Goal: Information Seeking & Learning: Check status

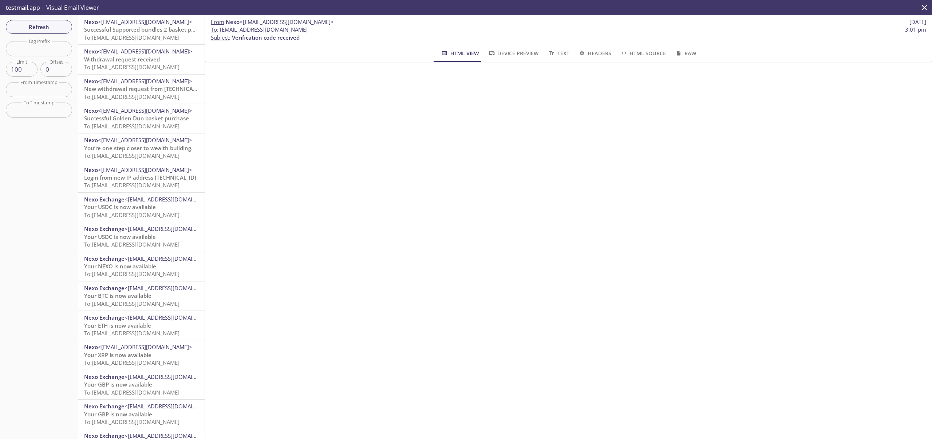
click at [926, 8] on icon "close" at bounding box center [923, 7] width 9 height 9
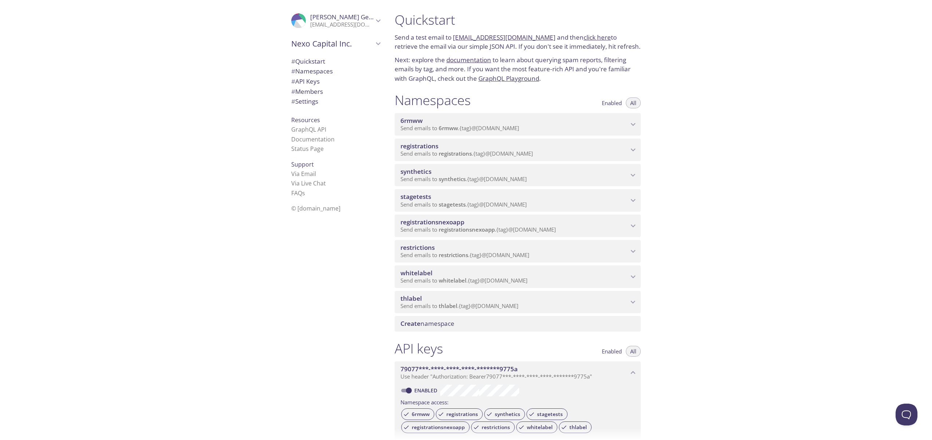
click at [434, 298] on span "thlabel" at bounding box center [514, 299] width 228 height 8
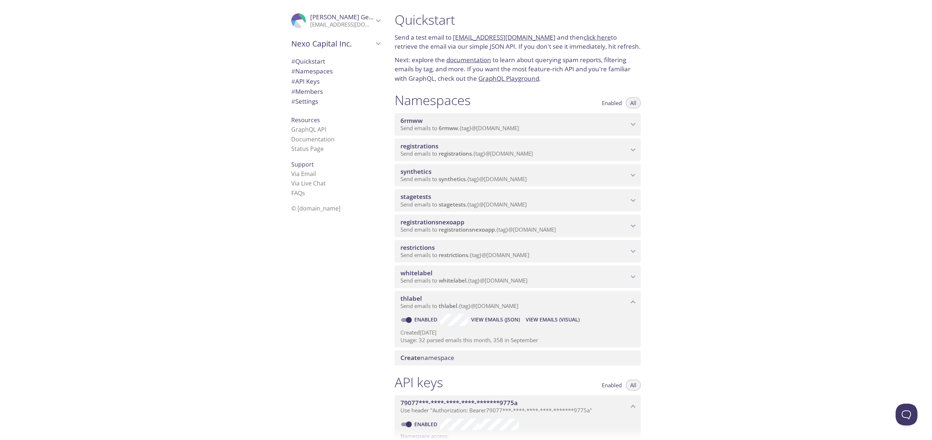
click at [553, 322] on span "View Emails (Visual)" at bounding box center [553, 320] width 54 height 9
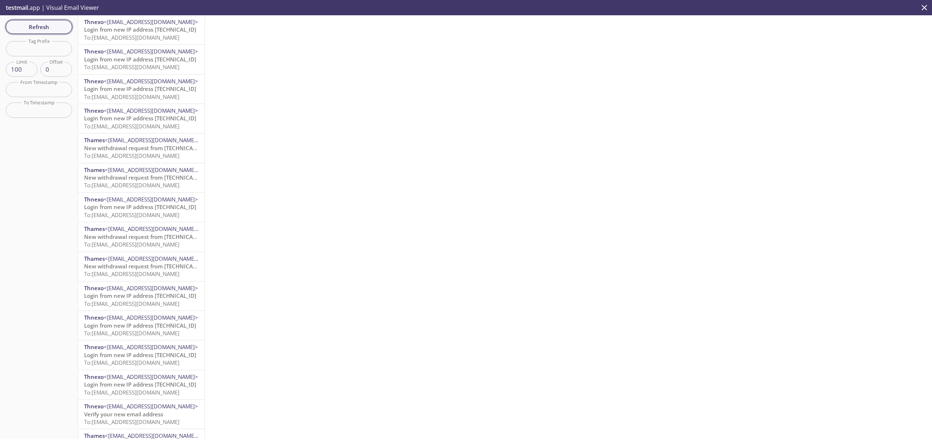
click at [59, 28] on span "Refresh" at bounding box center [39, 26] width 55 height 9
click at [157, 39] on span "To: [EMAIL_ADDRESS][DOMAIN_NAME]" at bounding box center [131, 37] width 95 height 7
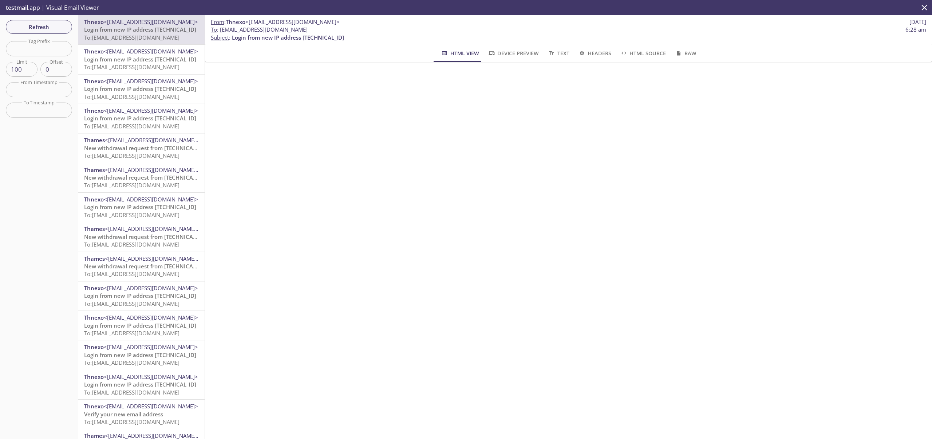
click at [300, 59] on div "HTML View Device Preview Text Headers HTML Source Raw" at bounding box center [568, 52] width 698 height 17
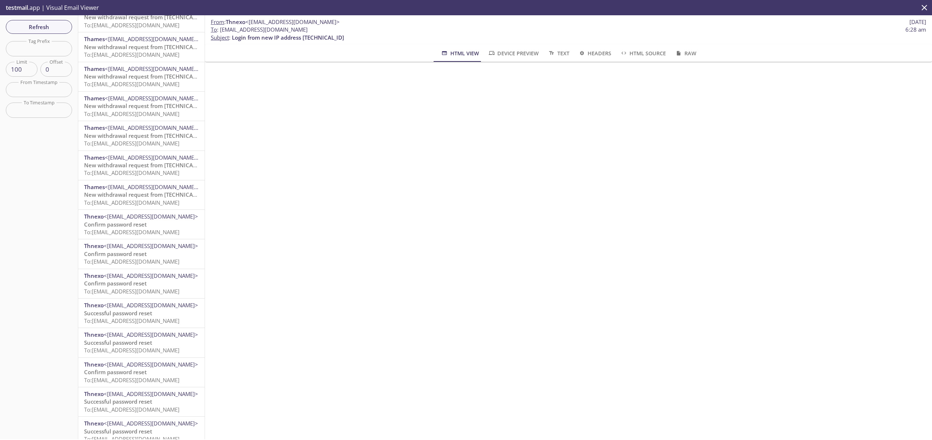
click at [162, 229] on span "To: [EMAIL_ADDRESS][DOMAIN_NAME]" at bounding box center [131, 232] width 95 height 7
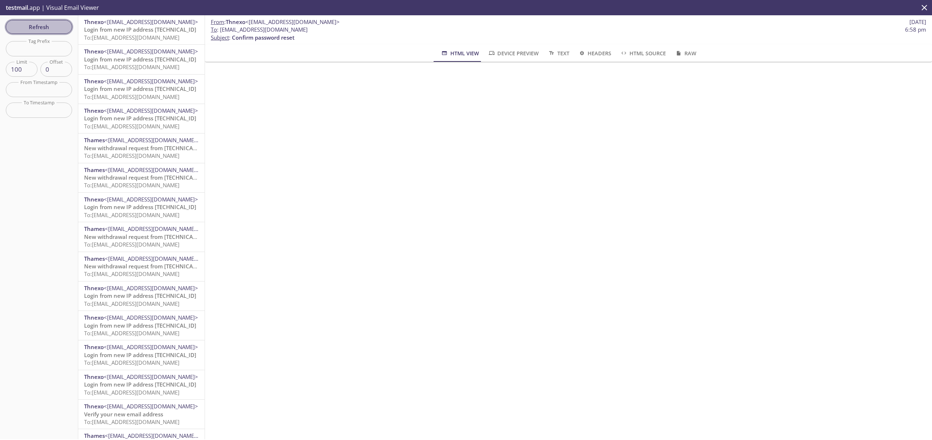
click at [48, 25] on span "Refresh" at bounding box center [39, 26] width 55 height 9
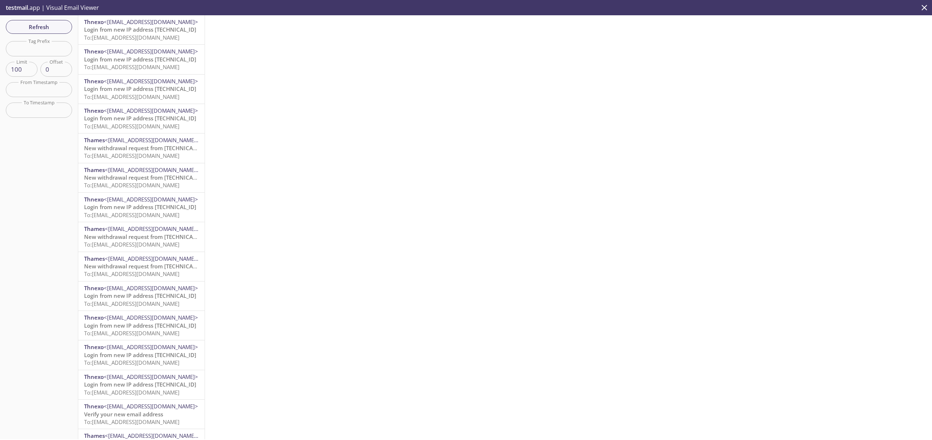
click at [158, 39] on span "To: [EMAIL_ADDRESS][DOMAIN_NAME]" at bounding box center [131, 37] width 95 height 7
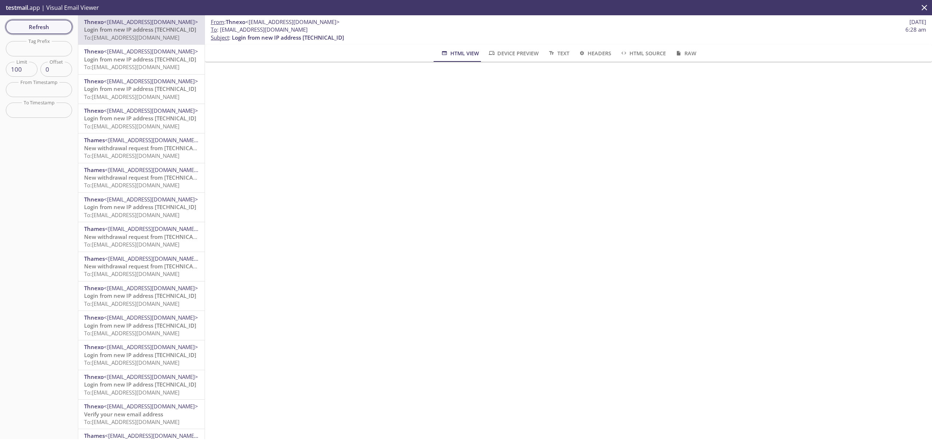
click at [43, 27] on span "Refresh" at bounding box center [39, 26] width 55 height 9
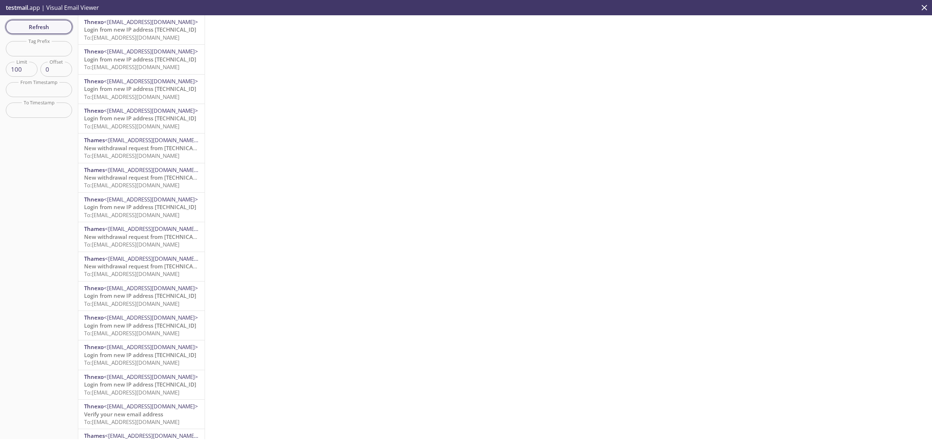
click at [47, 31] on span "Refresh" at bounding box center [39, 26] width 55 height 9
click at [51, 30] on span "Refresh" at bounding box center [39, 26] width 55 height 9
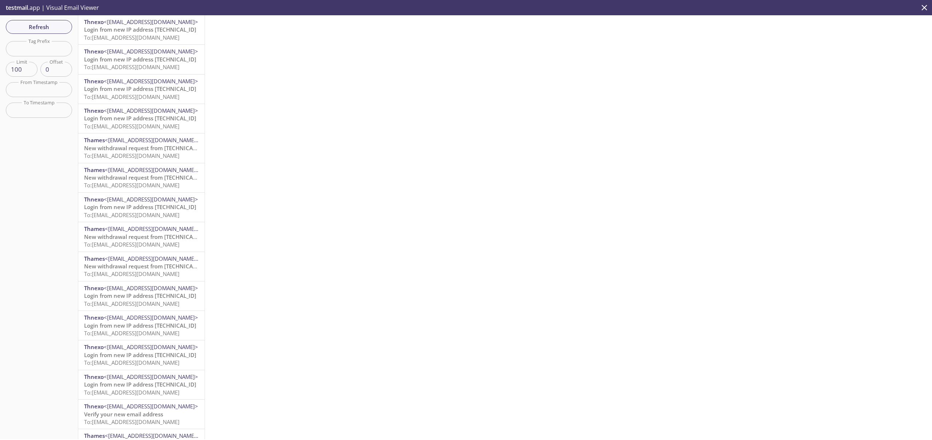
click at [54, 28] on span "Refresh" at bounding box center [39, 26] width 55 height 9
click at [137, 35] on span "To: [EMAIL_ADDRESS][DOMAIN_NAME]" at bounding box center [131, 37] width 95 height 7
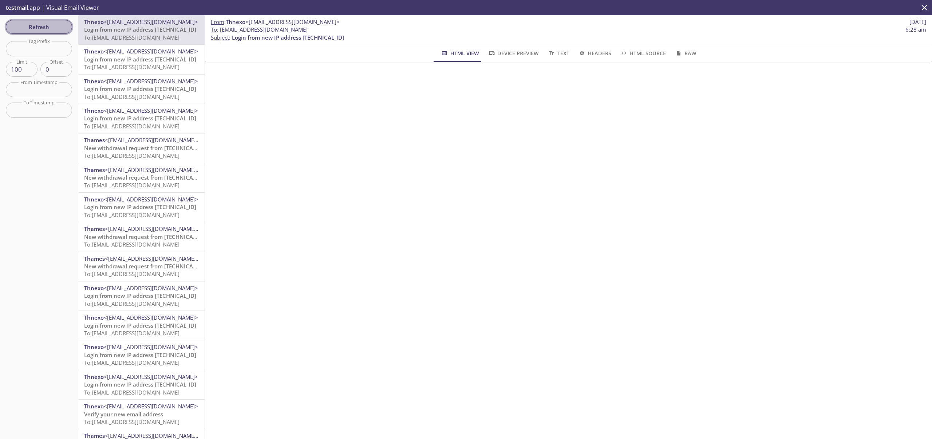
click at [58, 28] on span "Refresh" at bounding box center [39, 26] width 55 height 9
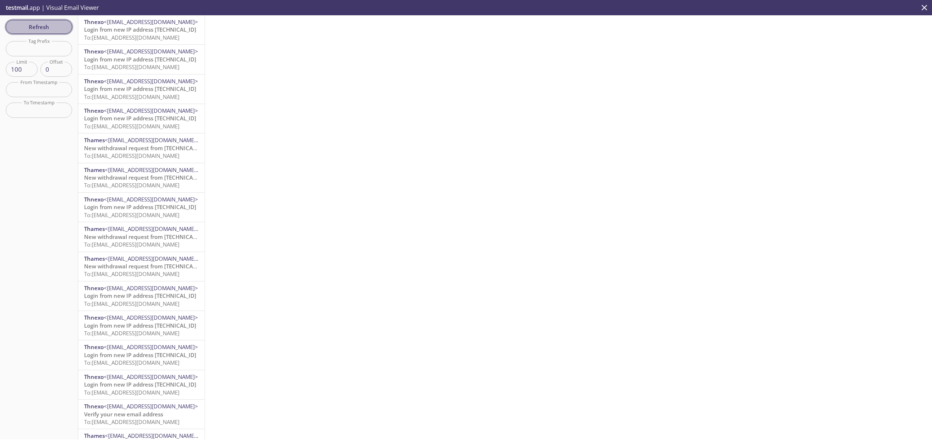
click at [58, 28] on span "Refresh" at bounding box center [39, 26] width 55 height 9
click at [754, 243] on div at bounding box center [568, 227] width 727 height 424
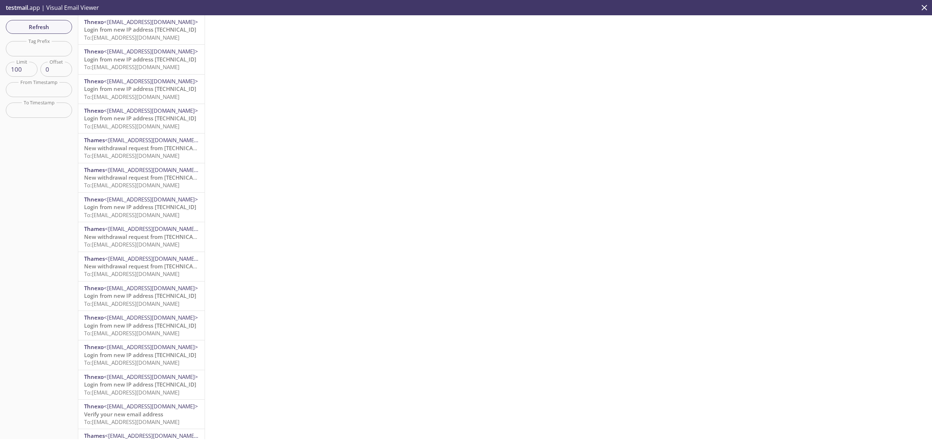
click at [725, 219] on div at bounding box center [568, 227] width 727 height 424
drag, startPoint x: 704, startPoint y: 123, endPoint x: 727, endPoint y: 88, distance: 41.9
click at [704, 123] on div at bounding box center [568, 227] width 727 height 424
click at [747, 90] on div at bounding box center [568, 227] width 727 height 424
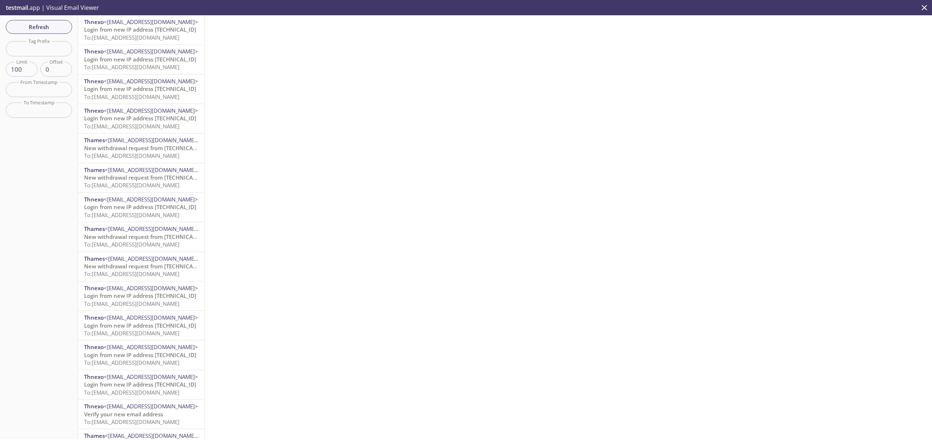
click at [754, 94] on div at bounding box center [568, 227] width 727 height 424
click at [766, 94] on div at bounding box center [568, 227] width 727 height 424
click at [67, 27] on button "Refresh" at bounding box center [39, 27] width 66 height 14
click at [138, 36] on span "To: [EMAIL_ADDRESS][DOMAIN_NAME]" at bounding box center [131, 37] width 95 height 7
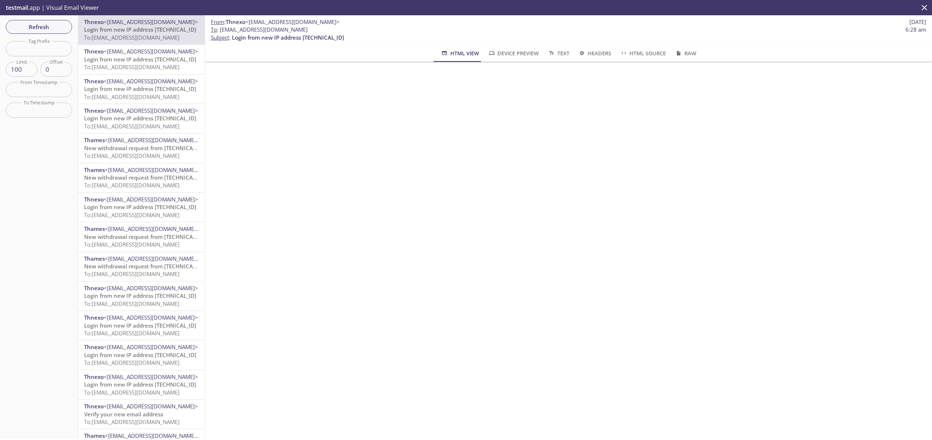
drag, startPoint x: 436, startPoint y: 164, endPoint x: 388, endPoint y: 144, distance: 52.2
click at [436, 164] on div "From : Thnexo <[EMAIL_ADDRESS][DOMAIN_NAME]> [DATE] To : [EMAIL_ADDRESS][DOMAIN…" at bounding box center [568, 227] width 727 height 424
click at [139, 64] on span "To: [EMAIL_ADDRESS][DOMAIN_NAME]" at bounding box center [131, 66] width 95 height 7
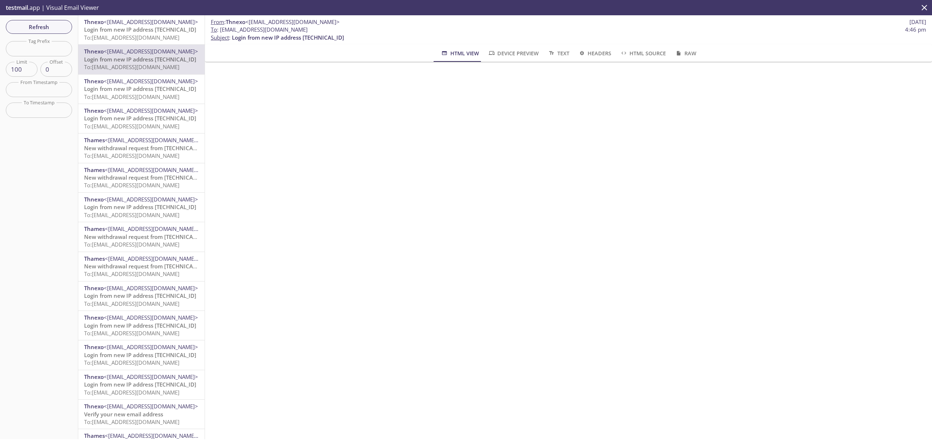
click at [161, 38] on span "To: [EMAIL_ADDRESS][DOMAIN_NAME]" at bounding box center [131, 37] width 95 height 7
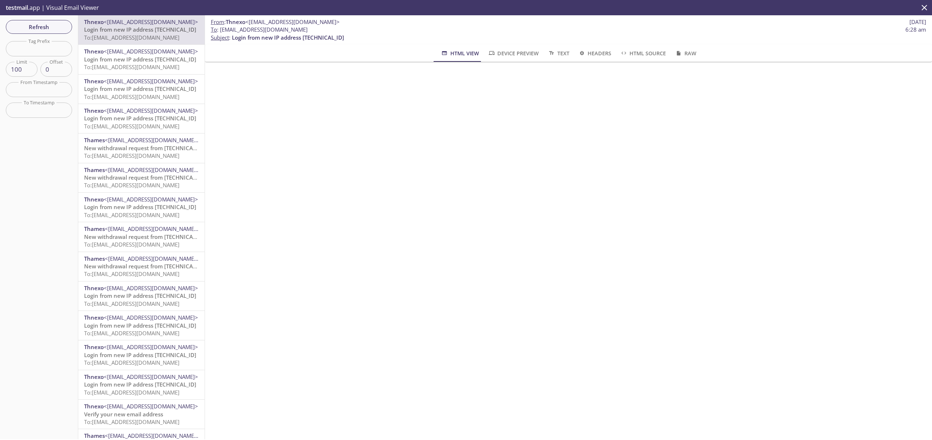
click at [555, 209] on div "From : Thnexo <[EMAIL_ADDRESS][DOMAIN_NAME]> [DATE] To : [EMAIL_ADDRESS][DOMAIN…" at bounding box center [568, 227] width 727 height 424
click at [143, 68] on span "To: [EMAIL_ADDRESS][DOMAIN_NAME]" at bounding box center [131, 66] width 95 height 7
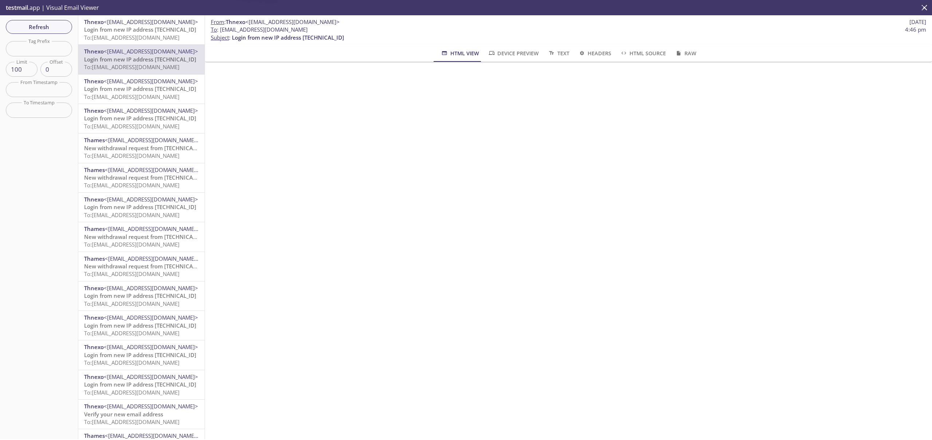
click at [157, 104] on div "Thnexo <[EMAIL_ADDRESS][DOMAIN_NAME]> Login from new IP address [TECHNICAL_ID] …" at bounding box center [141, 118] width 126 height 29
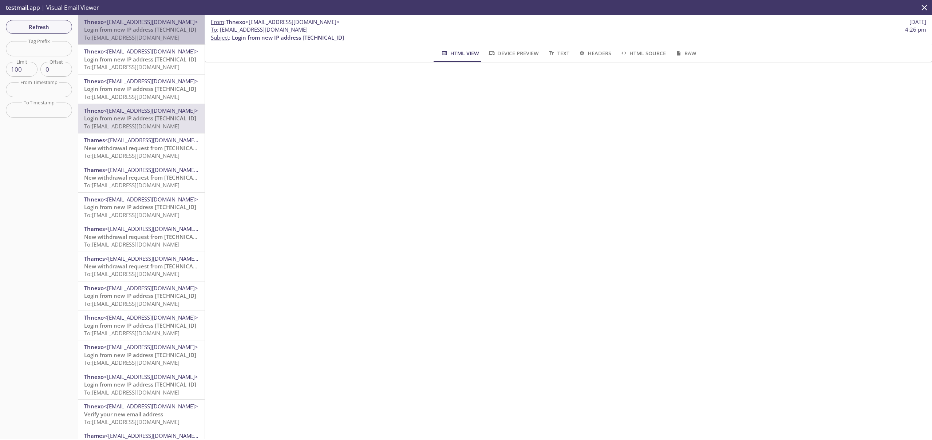
click at [158, 32] on span "Login from new IP address [TECHNICAL_ID]" at bounding box center [140, 29] width 112 height 7
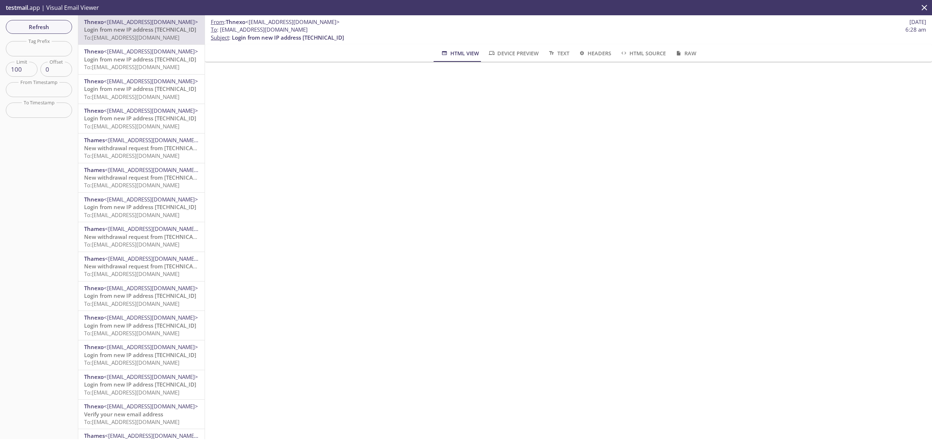
click at [924, 10] on icon "close" at bounding box center [923, 7] width 9 height 9
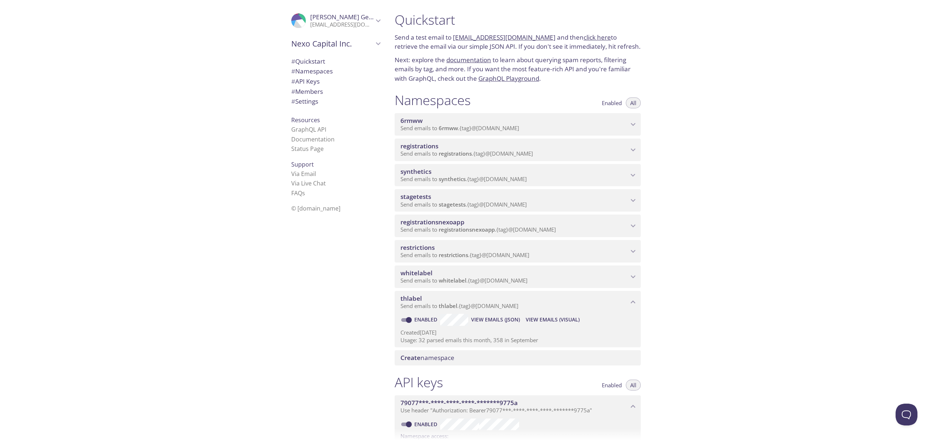
click at [436, 175] on span "synthetics" at bounding box center [514, 172] width 228 height 8
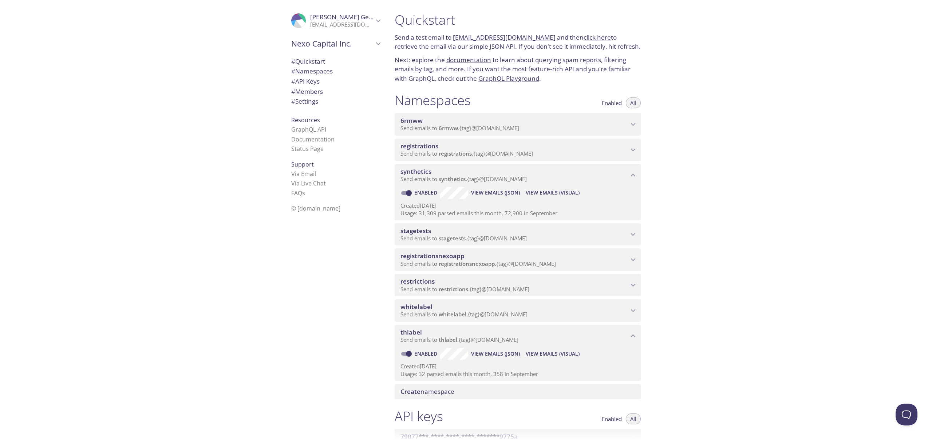
click at [534, 192] on span "View Emails (Visual)" at bounding box center [553, 193] width 54 height 9
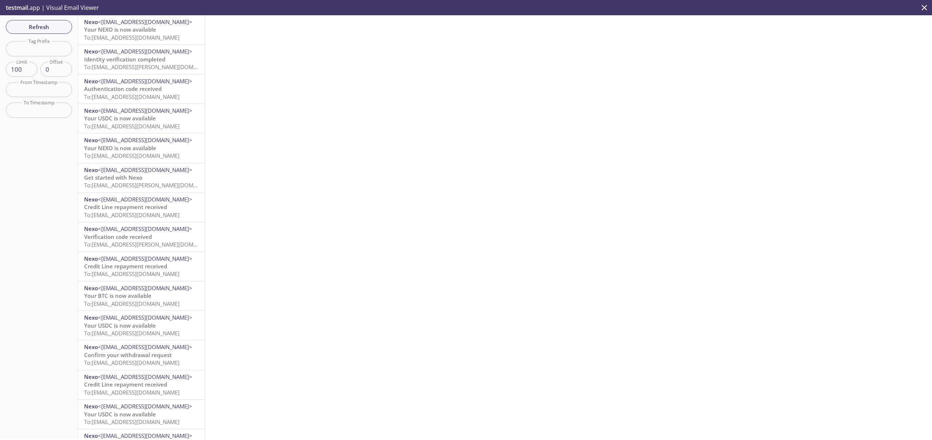
click at [156, 41] on span "To: [EMAIL_ADDRESS][DOMAIN_NAME]" at bounding box center [131, 37] width 95 height 7
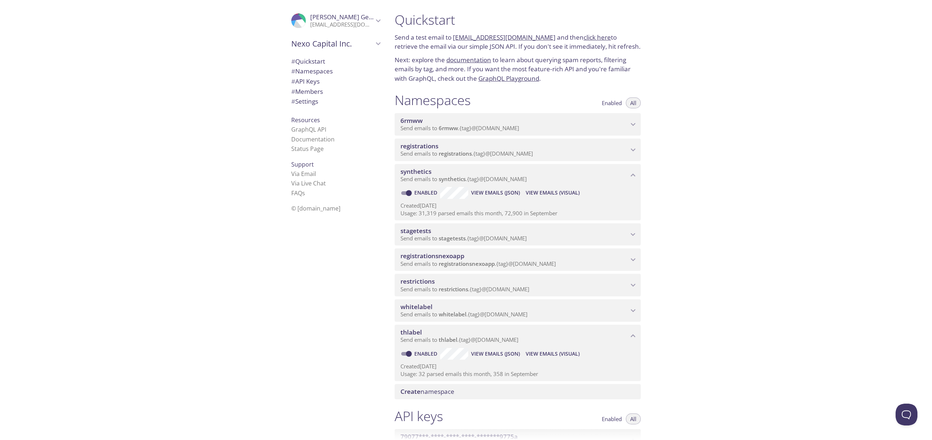
click at [536, 352] on span "View Emails (Visual)" at bounding box center [553, 354] width 54 height 9
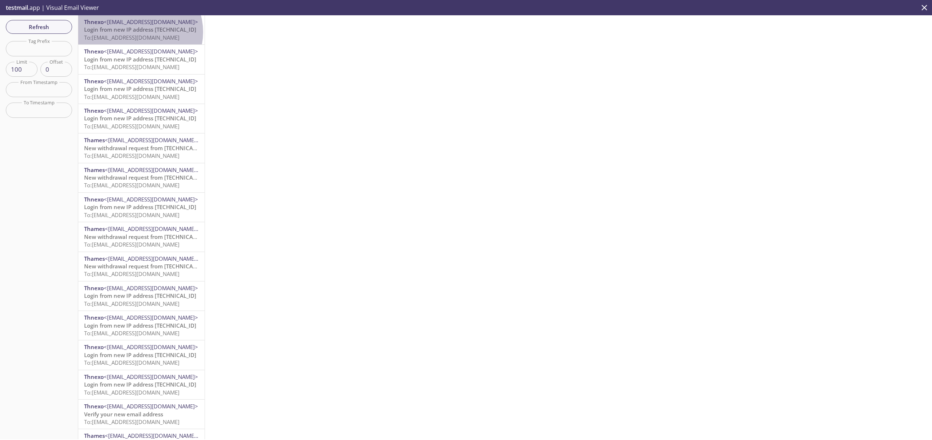
click at [139, 32] on span "Login from new IP address [TECHNICAL_ID]" at bounding box center [140, 29] width 112 height 7
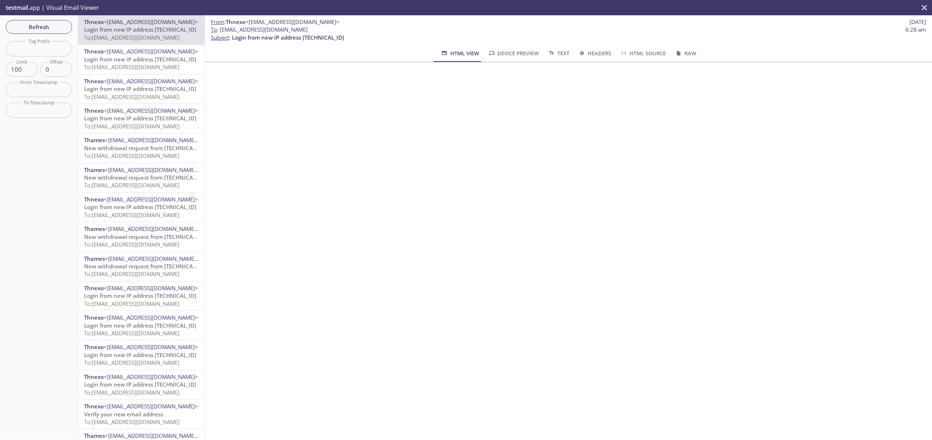
click at [134, 146] on span "New withdrawal request from [TECHNICAL_ID] - (CET)" at bounding box center [153, 148] width 139 height 7
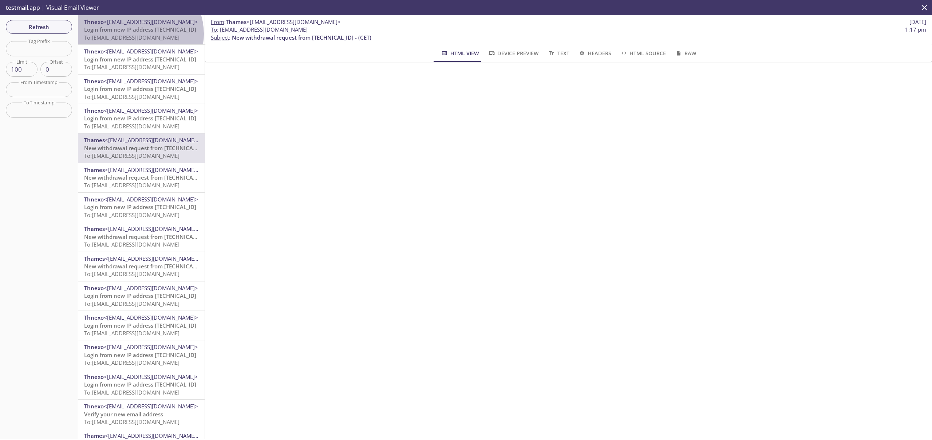
click at [139, 34] on span "To: [EMAIL_ADDRESS][DOMAIN_NAME]" at bounding box center [131, 37] width 95 height 7
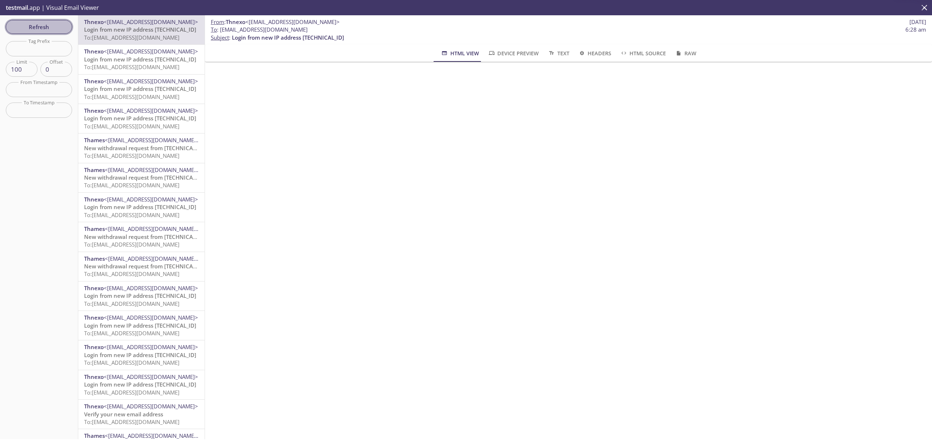
click at [64, 29] on span "Refresh" at bounding box center [39, 26] width 55 height 9
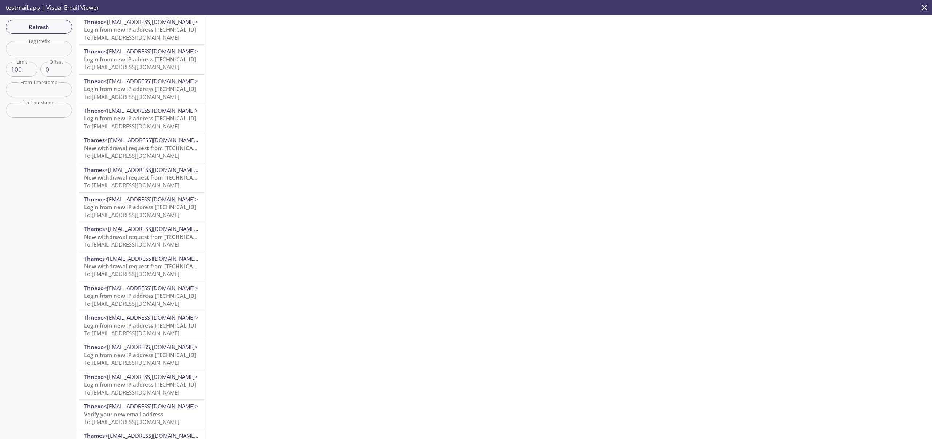
click at [161, 34] on span "To: [EMAIL_ADDRESS][DOMAIN_NAME]" at bounding box center [131, 37] width 95 height 7
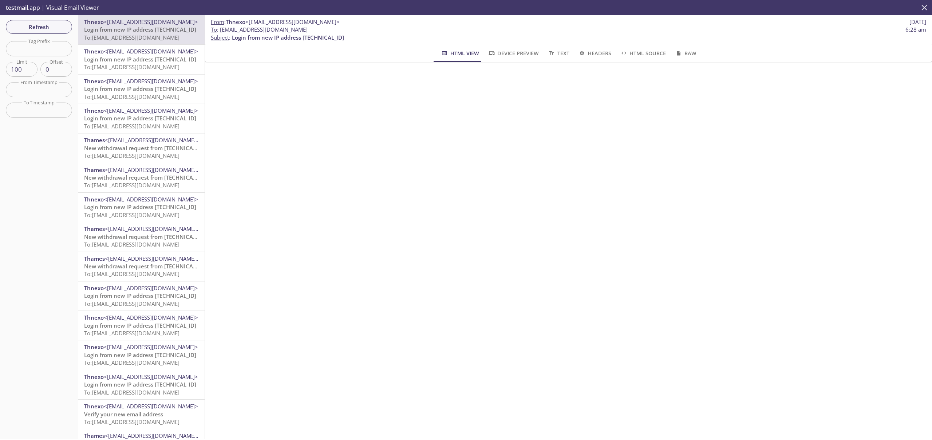
click at [927, 8] on icon "close" at bounding box center [923, 7] width 9 height 9
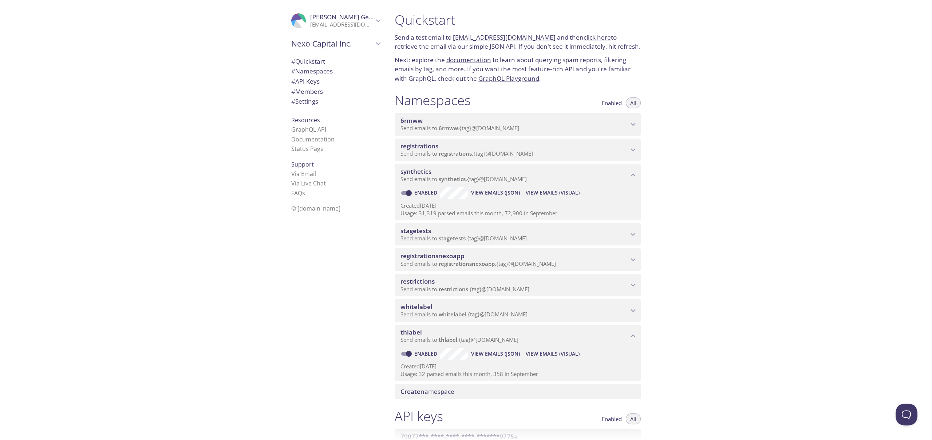
click at [766, 231] on div "Quickstart Send a test email to [EMAIL_ADDRESS][DOMAIN_NAME] and then click her…" at bounding box center [660, 220] width 543 height 440
click at [772, 233] on div "Quickstart Send a test email to [EMAIL_ADDRESS][DOMAIN_NAME] and then click her…" at bounding box center [660, 220] width 543 height 440
click at [772, 232] on div "Quickstart Send a test email to [EMAIL_ADDRESS][DOMAIN_NAME] and then click her…" at bounding box center [660, 220] width 543 height 440
click at [718, 157] on div "Quickstart Send a test email to [EMAIL_ADDRESS][DOMAIN_NAME] and then click her…" at bounding box center [660, 220] width 543 height 440
click at [757, 142] on div "Quickstart Send a test email to [EMAIL_ADDRESS][DOMAIN_NAME] and then click her…" at bounding box center [660, 220] width 543 height 440
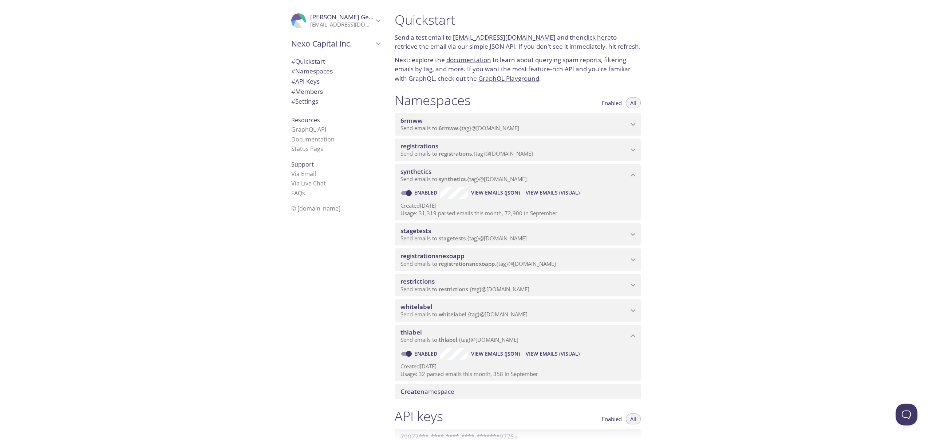
click at [759, 133] on div "Quickstart Send a test email to [EMAIL_ADDRESS][DOMAIN_NAME] and then click her…" at bounding box center [660, 220] width 543 height 440
click at [759, 125] on div "Quickstart Send a test email to [EMAIL_ADDRESS][DOMAIN_NAME] and then click her…" at bounding box center [660, 220] width 543 height 440
click at [760, 121] on div "Quickstart Send a test email to [EMAIL_ADDRESS][DOMAIN_NAME] and then click her…" at bounding box center [660, 220] width 543 height 440
click at [748, 137] on div "Quickstart Send a test email to [EMAIL_ADDRESS][DOMAIN_NAME] and then click her…" at bounding box center [660, 220] width 543 height 440
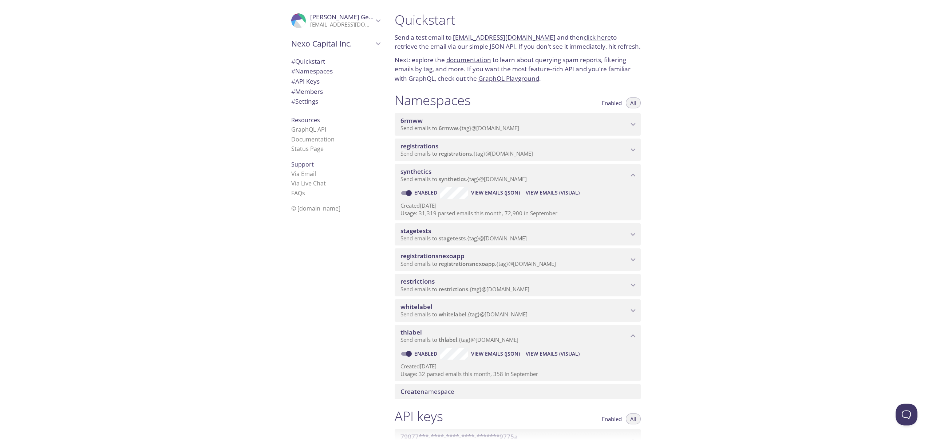
click at [748, 137] on div "Quickstart Send a test email to [EMAIL_ADDRESS][DOMAIN_NAME] and then click her…" at bounding box center [660, 220] width 543 height 440
click at [761, 142] on div "Quickstart Send a test email to [EMAIL_ADDRESS][DOMAIN_NAME] and then click her…" at bounding box center [660, 220] width 543 height 440
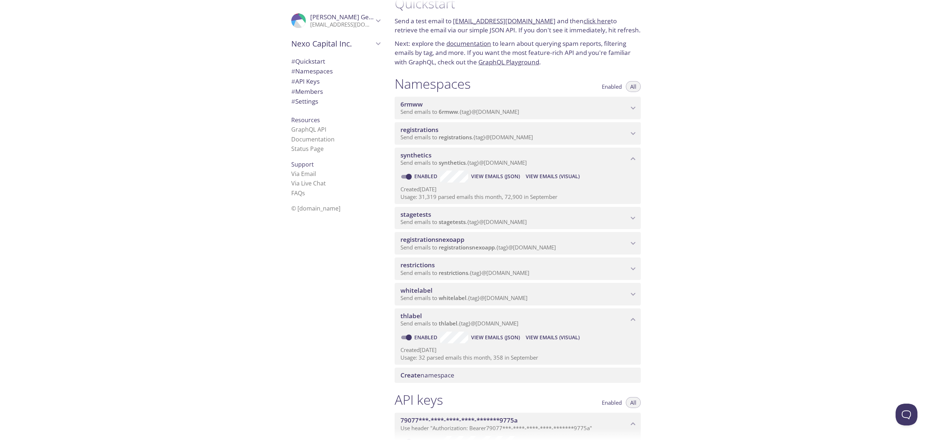
scroll to position [17, 0]
click at [539, 336] on span "View Emails (Visual)" at bounding box center [553, 337] width 54 height 9
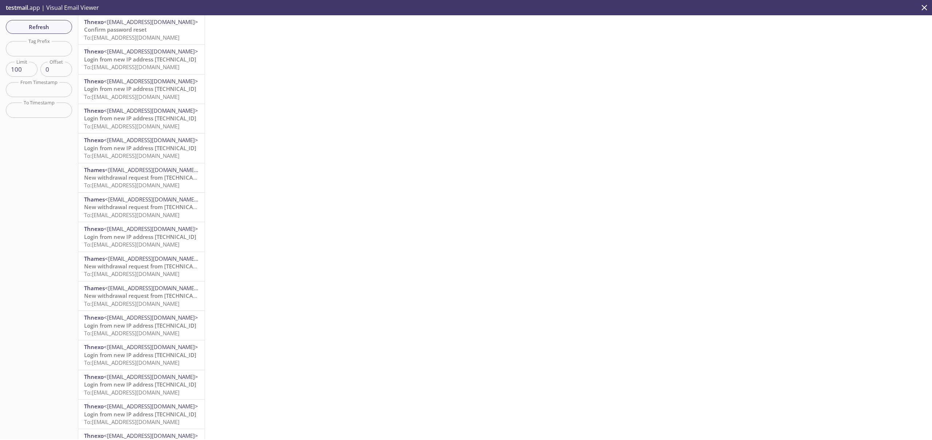
click at [168, 36] on span "To: [EMAIL_ADDRESS][DOMAIN_NAME]" at bounding box center [131, 37] width 95 height 7
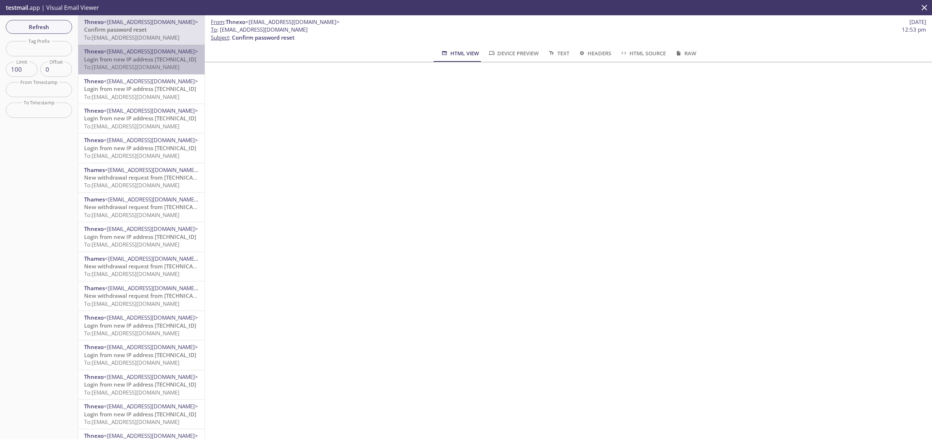
click at [170, 57] on span "Login from new IP address [TECHNICAL_ID]" at bounding box center [140, 59] width 112 height 7
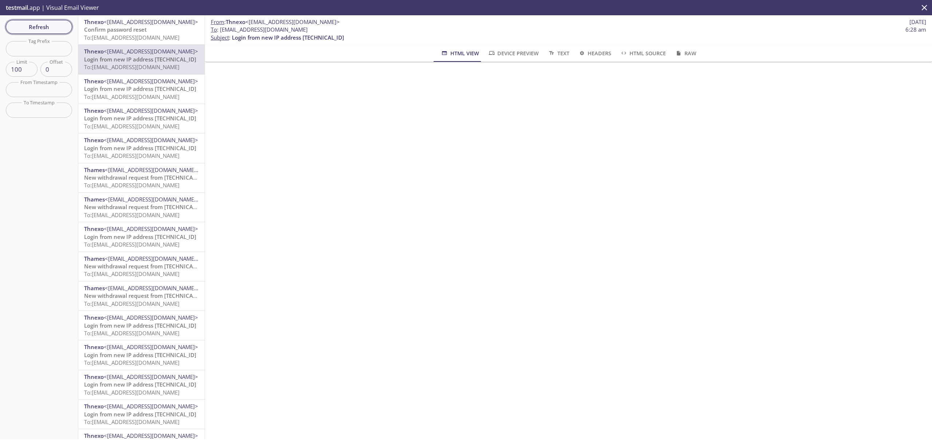
click at [47, 29] on span "Refresh" at bounding box center [39, 26] width 55 height 9
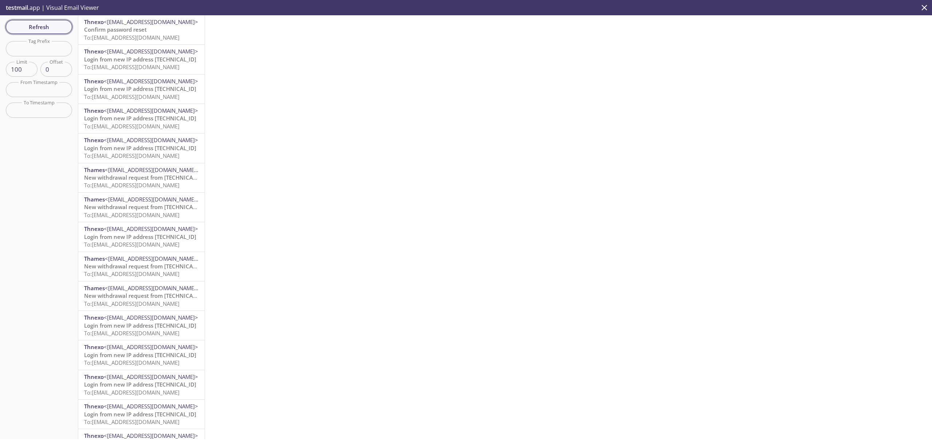
click at [47, 29] on span "Refresh" at bounding box center [39, 26] width 55 height 9
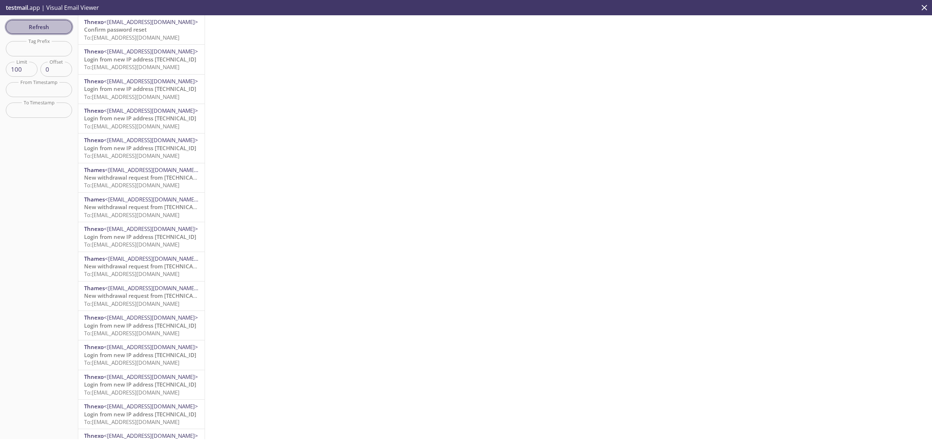
click at [47, 29] on span "Refresh" at bounding box center [39, 26] width 55 height 9
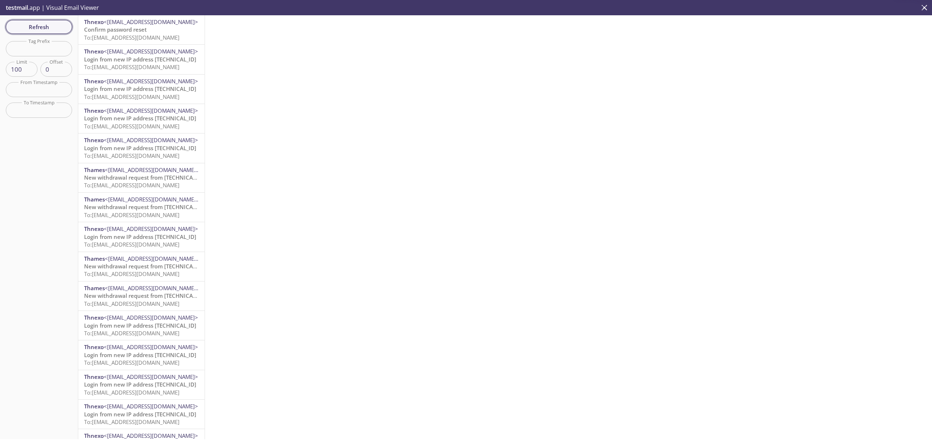
click at [47, 29] on span "Refresh" at bounding box center [39, 26] width 55 height 9
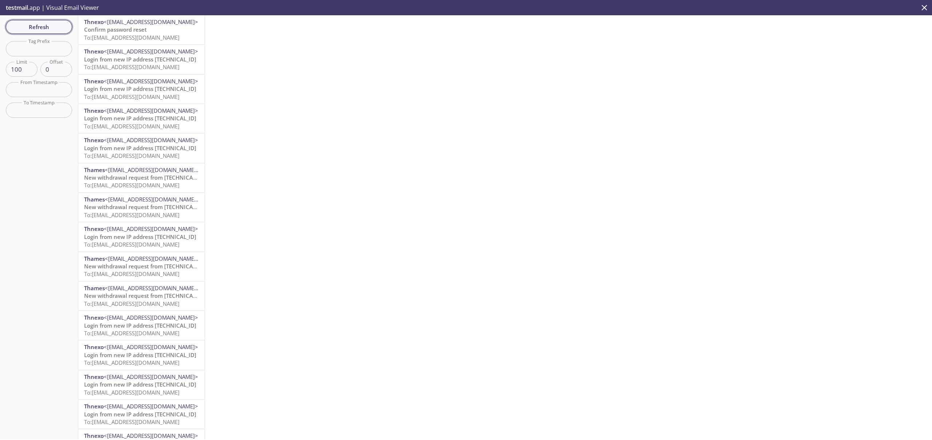
click at [47, 29] on span "Refresh" at bounding box center [39, 26] width 55 height 9
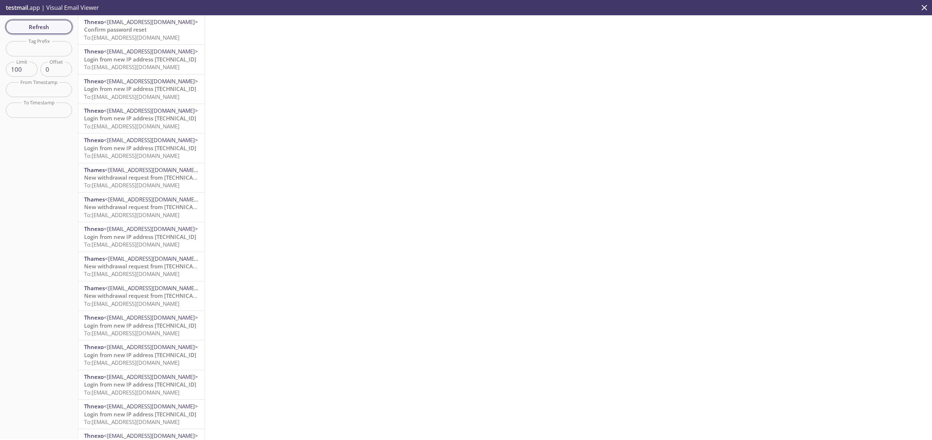
click at [51, 29] on span "Refresh" at bounding box center [39, 26] width 55 height 9
click at [765, 150] on div at bounding box center [568, 227] width 727 height 424
drag, startPoint x: 301, startPoint y: 191, endPoint x: 249, endPoint y: 165, distance: 58.0
click at [301, 191] on div at bounding box center [568, 227] width 727 height 424
click at [58, 30] on span "Refresh" at bounding box center [39, 26] width 55 height 9
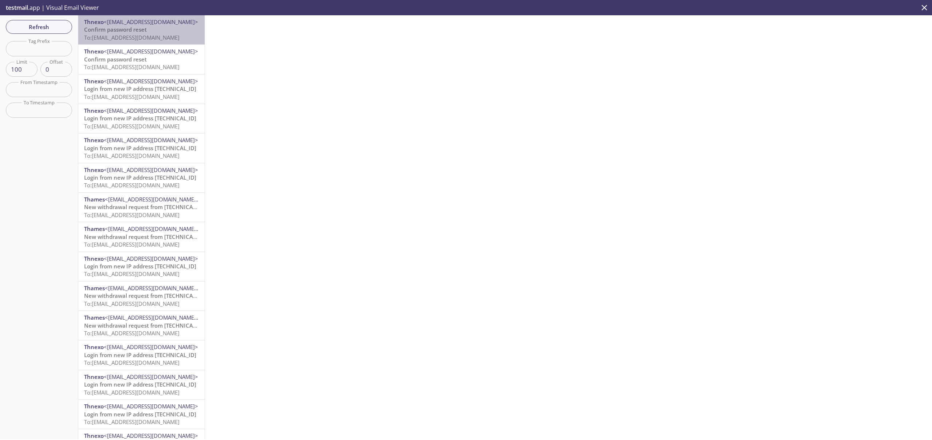
click at [144, 39] on span "To: [EMAIL_ADDRESS][DOMAIN_NAME]" at bounding box center [131, 37] width 95 height 7
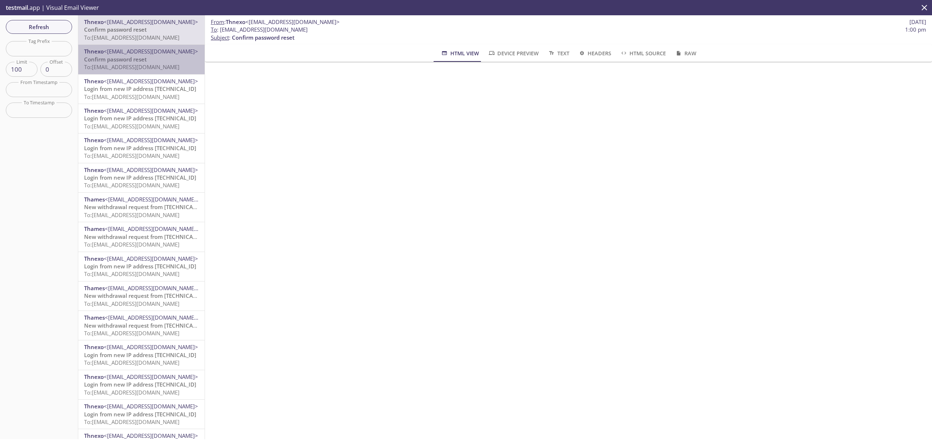
click at [159, 68] on span "To: [EMAIL_ADDRESS][DOMAIN_NAME]" at bounding box center [131, 66] width 95 height 7
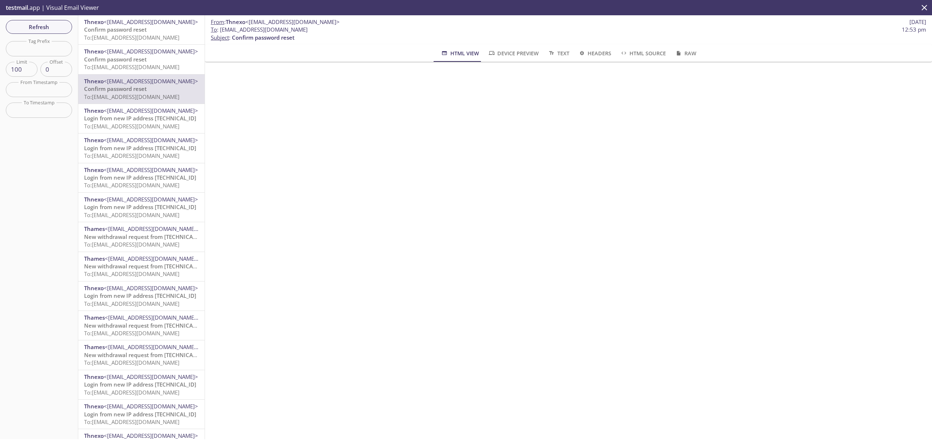
click at [157, 153] on span "To: [EMAIL_ADDRESS][DOMAIN_NAME]" at bounding box center [131, 155] width 95 height 7
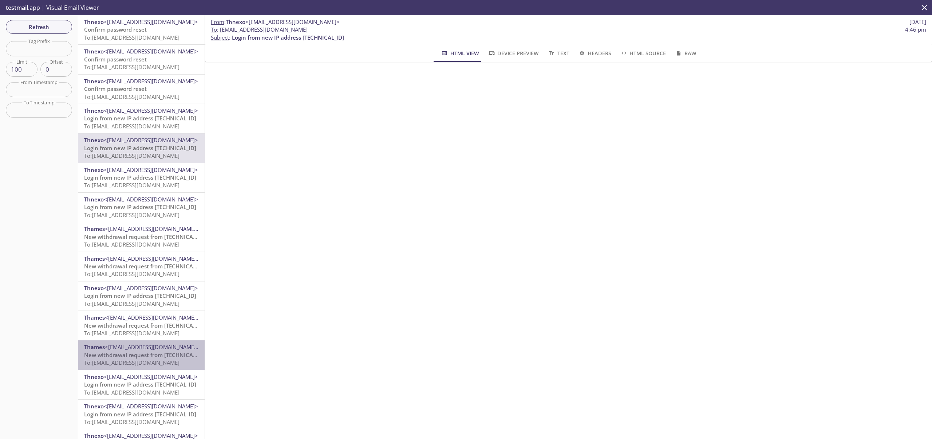
click at [157, 366] on span "To: [EMAIL_ADDRESS][DOMAIN_NAME]" at bounding box center [131, 362] width 95 height 7
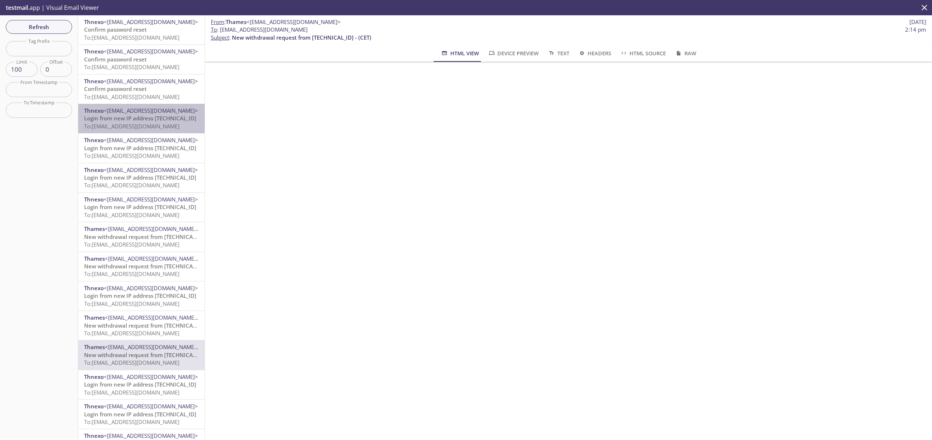
click at [143, 123] on span "To: [EMAIL_ADDRESS][DOMAIN_NAME]" at bounding box center [131, 126] width 95 height 7
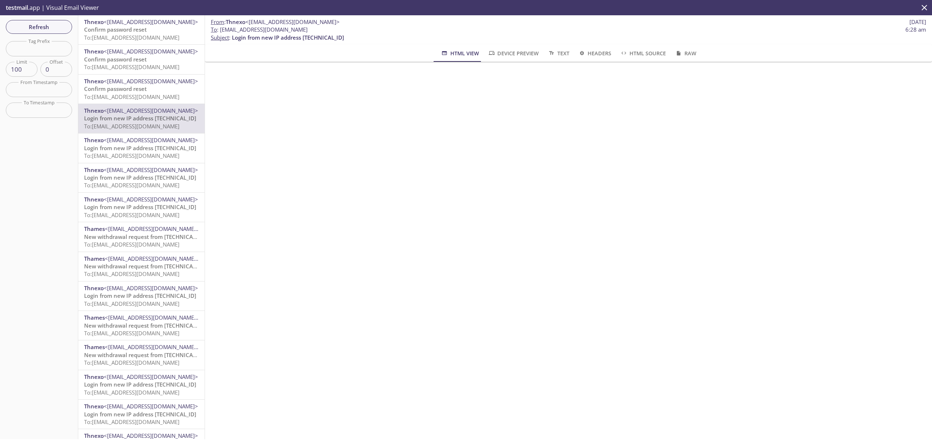
click at [61, 326] on div "Refresh Filters Tag Prefix Tag Prefix Limit 100 Limit Offset 0 Offset From Time…" at bounding box center [39, 227] width 78 height 424
click at [49, 320] on div "Refresh Filters Tag Prefix Tag Prefix Limit 100 Limit Offset 0 Offset From Time…" at bounding box center [39, 227] width 78 height 424
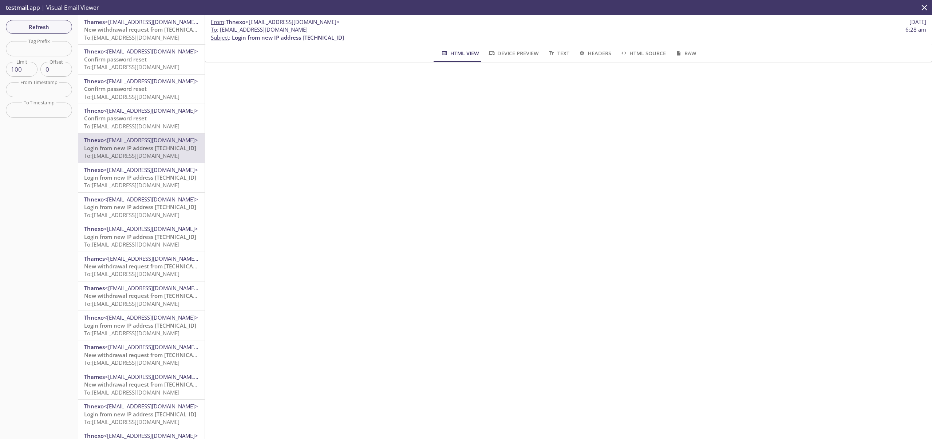
click at [157, 40] on span "To: [EMAIL_ADDRESS][DOMAIN_NAME]" at bounding box center [131, 37] width 95 height 7
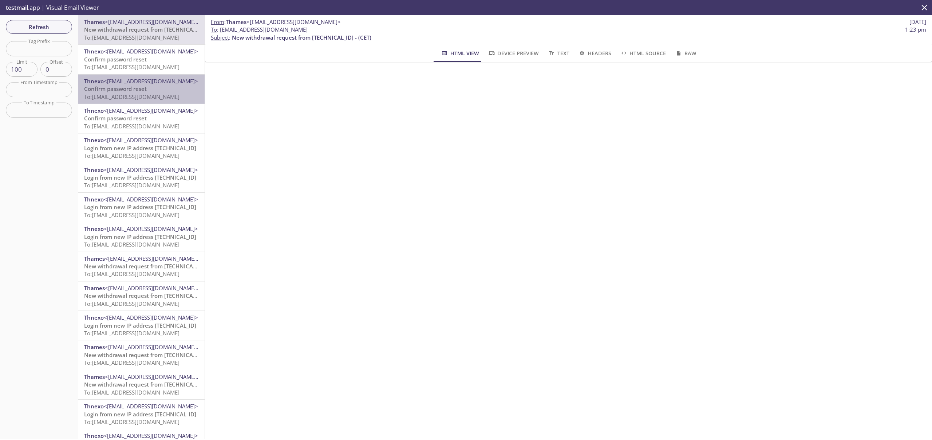
click at [177, 76] on div "Thnexo <[EMAIL_ADDRESS][DOMAIN_NAME]> Confirm password reset To: [EMAIL_ADDRESS…" at bounding box center [141, 89] width 126 height 29
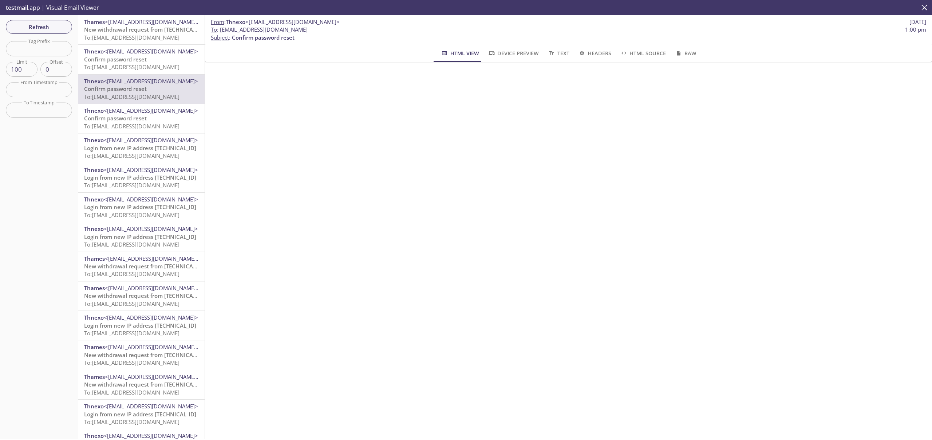
click at [174, 69] on span "To: [EMAIL_ADDRESS][DOMAIN_NAME]" at bounding box center [131, 66] width 95 height 7
